Goal: Task Accomplishment & Management: Manage account settings

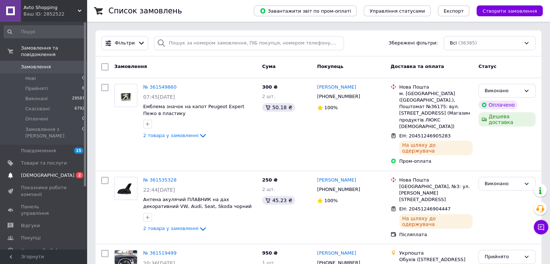
click at [62, 172] on span "[DEMOGRAPHIC_DATA]" at bounding box center [44, 175] width 46 height 7
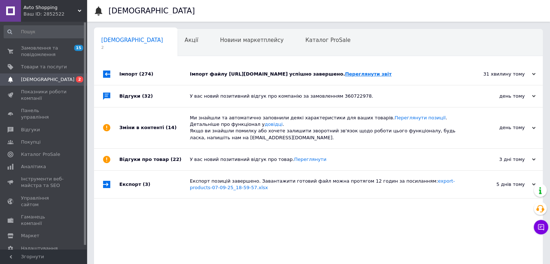
click at [345, 77] on link "Переглянути звіт" at bounding box center [368, 73] width 47 height 5
